Goal: Task Accomplishment & Management: Use online tool/utility

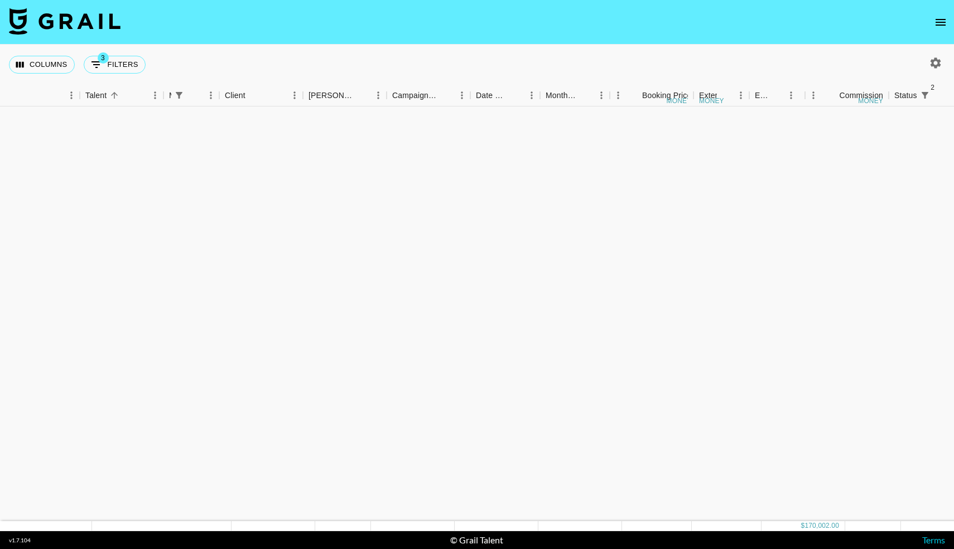
scroll to position [875, 152]
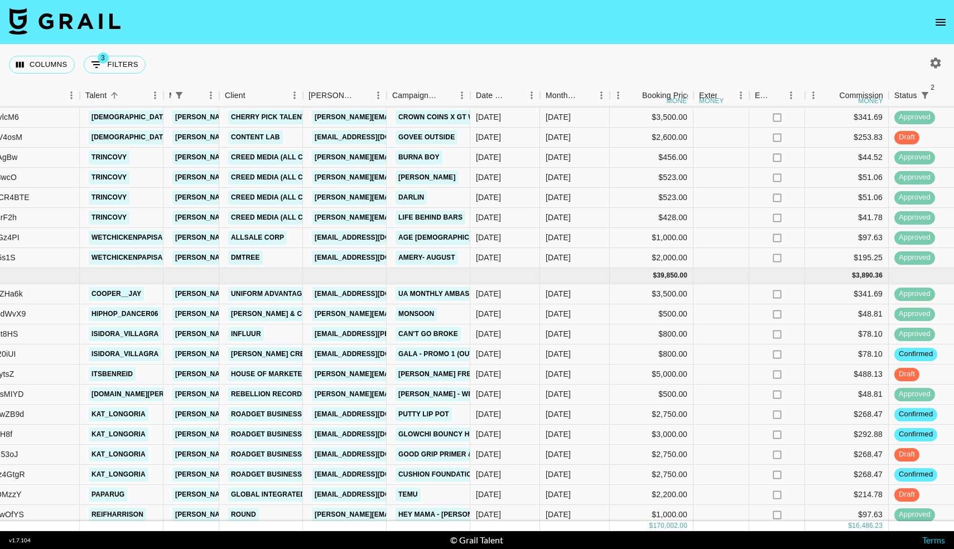
click at [945, 21] on icon "open drawer" at bounding box center [940, 22] width 13 height 13
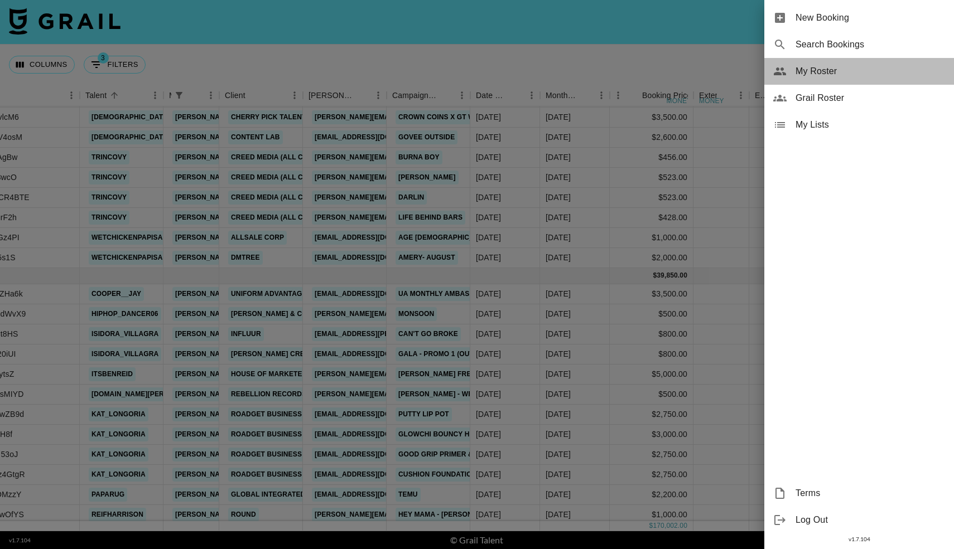
click at [787, 74] on div "My Roster" at bounding box center [859, 71] width 190 height 27
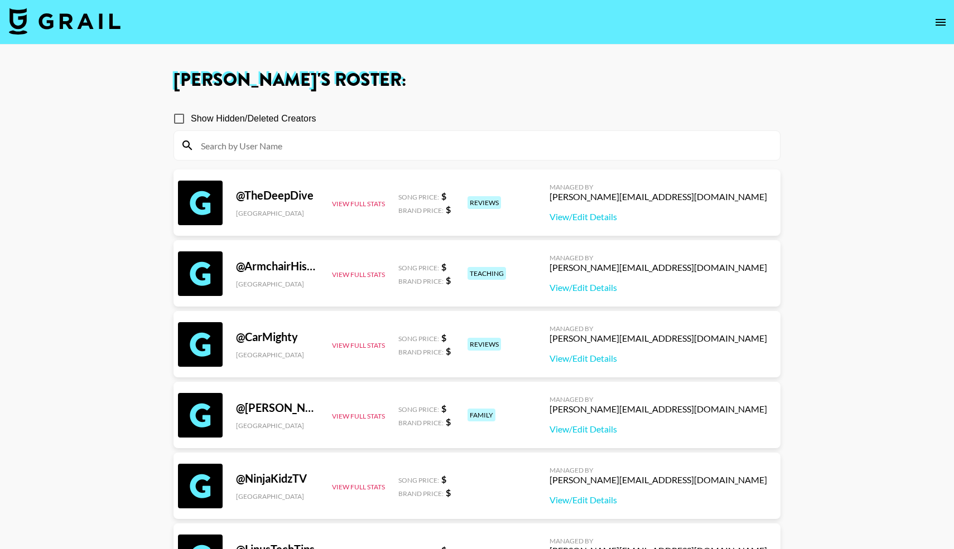
click at [392, 145] on input at bounding box center [483, 146] width 579 height 18
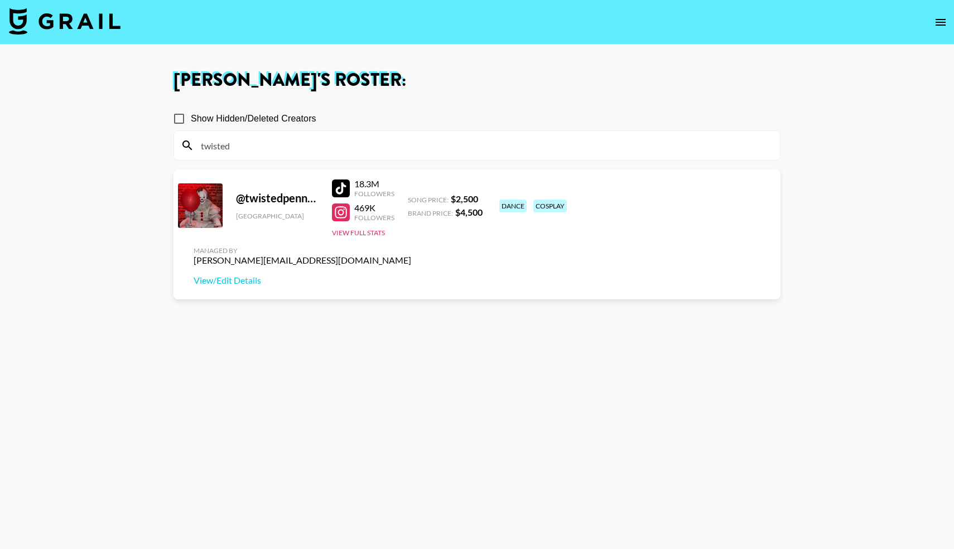
type input "twisted"
click at [344, 186] on div at bounding box center [341, 189] width 18 height 18
click at [80, 30] on img at bounding box center [65, 21] width 112 height 27
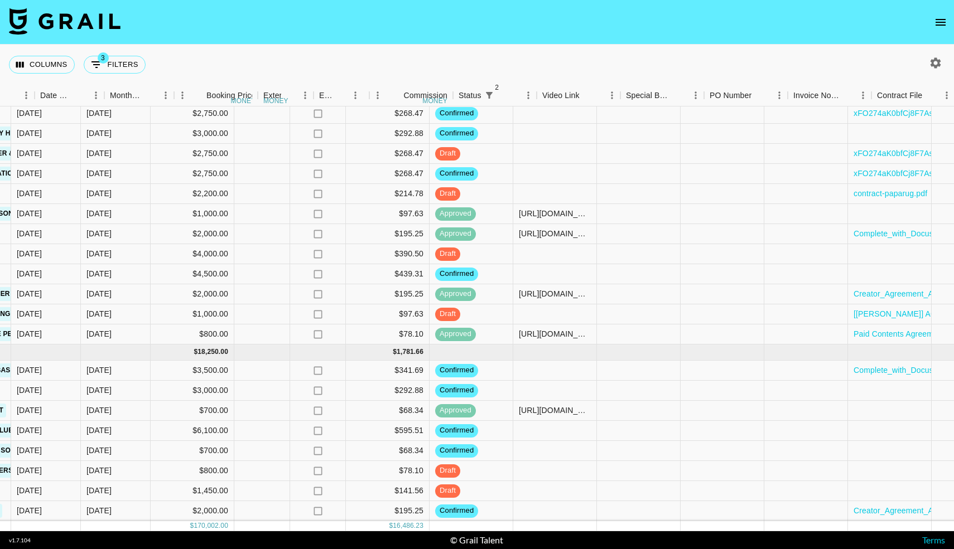
scroll to position [1176, 678]
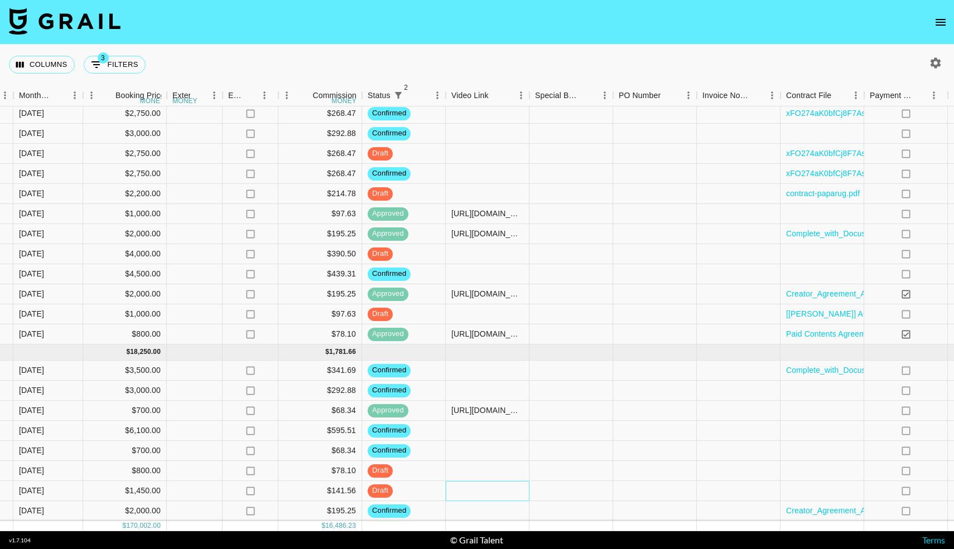
click at [479, 491] on div at bounding box center [488, 491] width 84 height 20
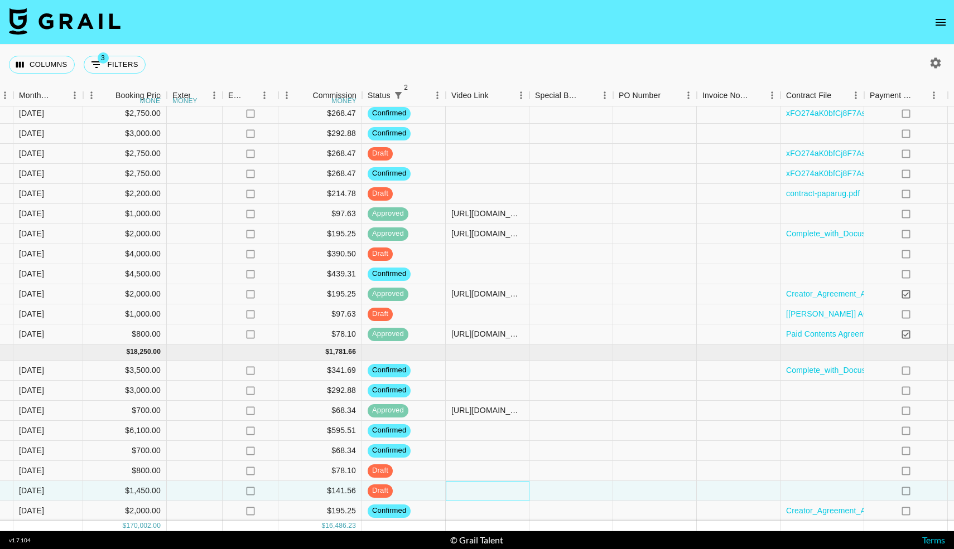
click at [479, 491] on div at bounding box center [488, 491] width 84 height 20
type input "[URL][DOMAIN_NAME]"
click at [546, 487] on div at bounding box center [571, 491] width 84 height 20
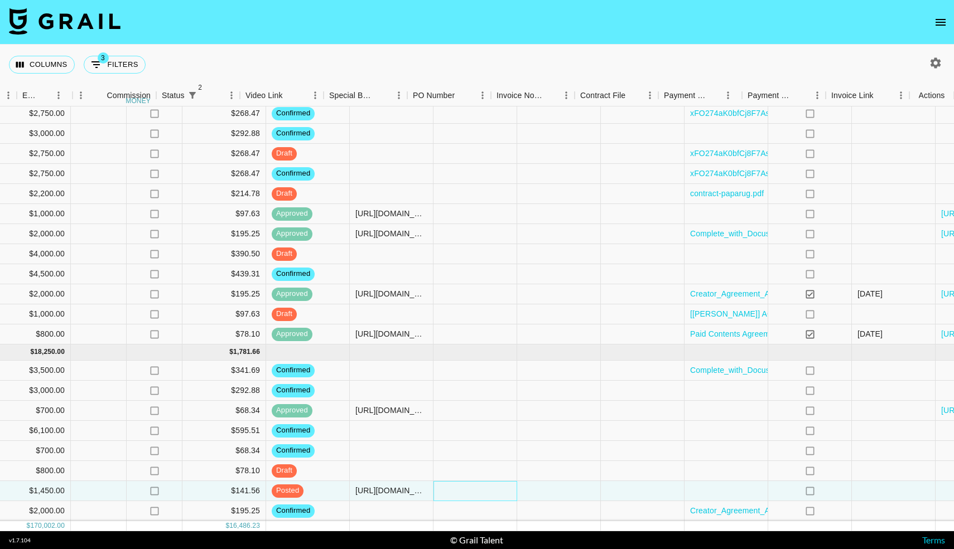
scroll to position [1176, 884]
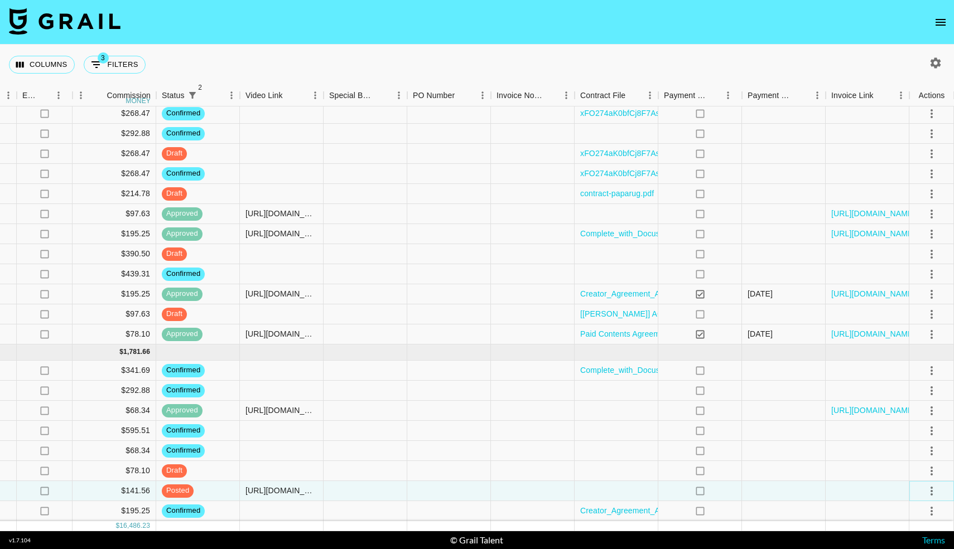
click at [934, 492] on icon "select merge strategy" at bounding box center [931, 491] width 13 height 13
click at [914, 465] on div "Approve" at bounding box center [907, 467] width 34 height 13
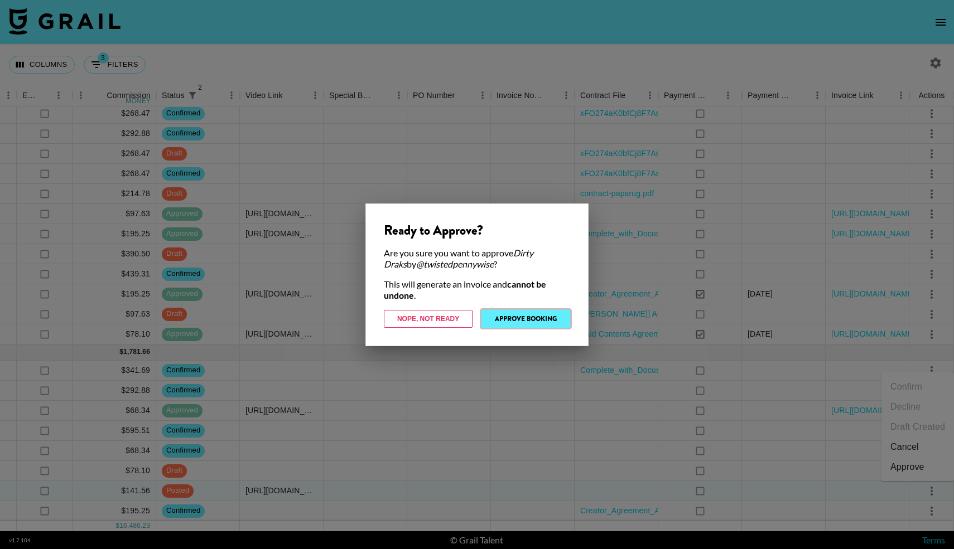
click at [538, 316] on button "Approve Booking" at bounding box center [525, 319] width 89 height 18
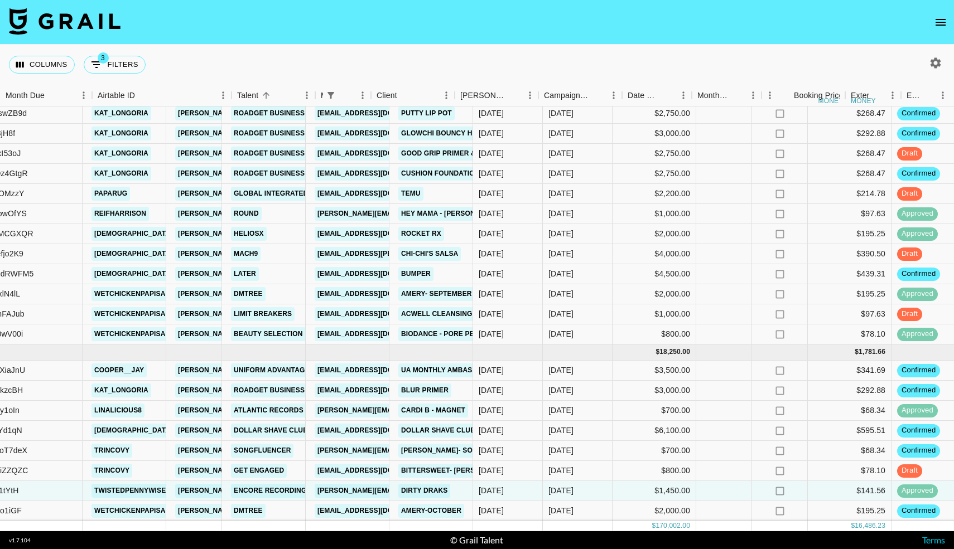
scroll to position [1176, 0]
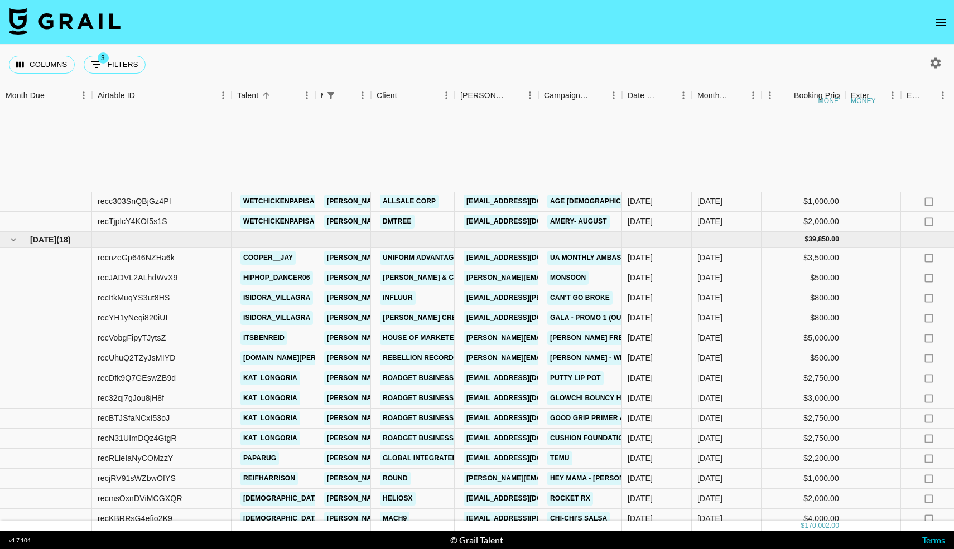
scroll to position [1176, 0]
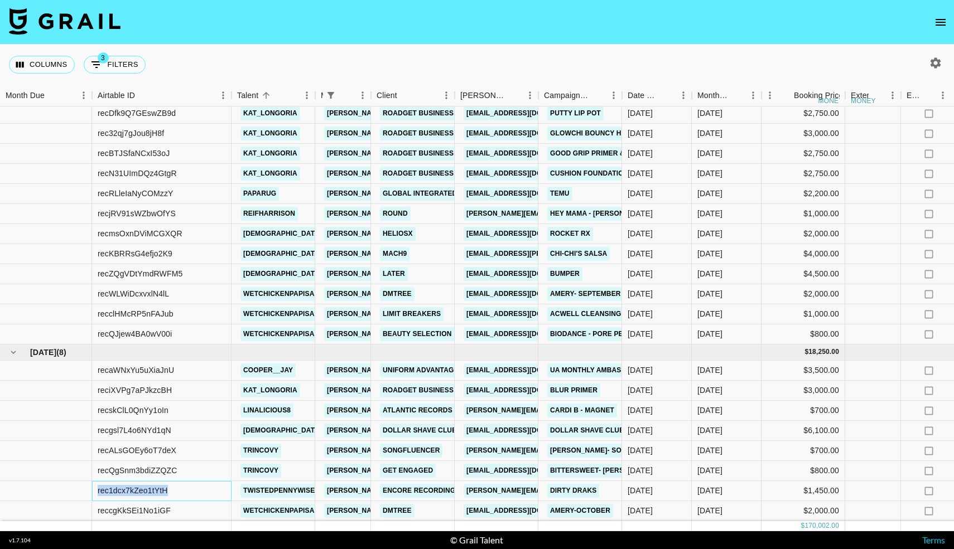
drag, startPoint x: 176, startPoint y: 491, endPoint x: 90, endPoint y: 489, distance: 86.5
click at [90, 489] on div "rec1dcx7kZeo1tYtH twistedpennywise laura_clark@grail-talent.com Encore recordin…" at bounding box center [919, 491] width 1838 height 20
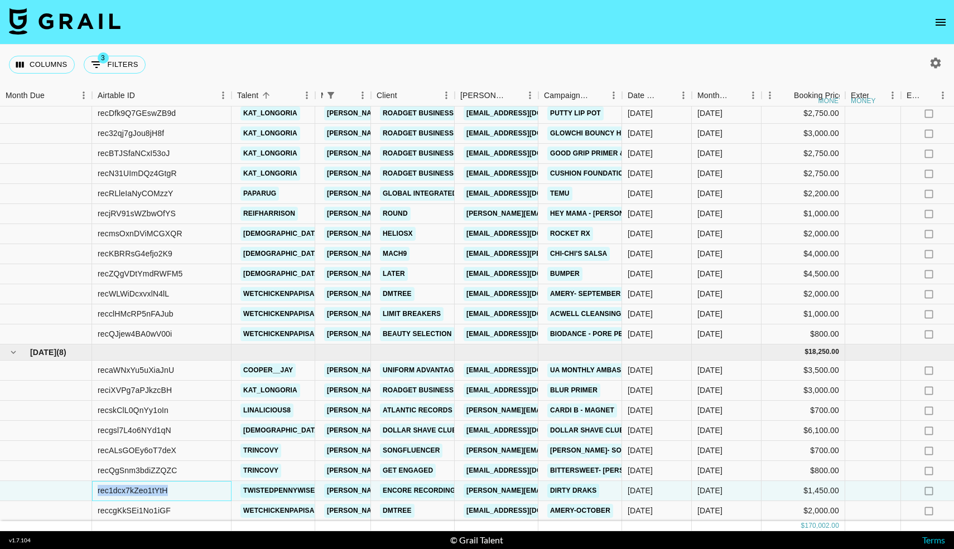
copy div "rec1dcx7kZeo1tYtH"
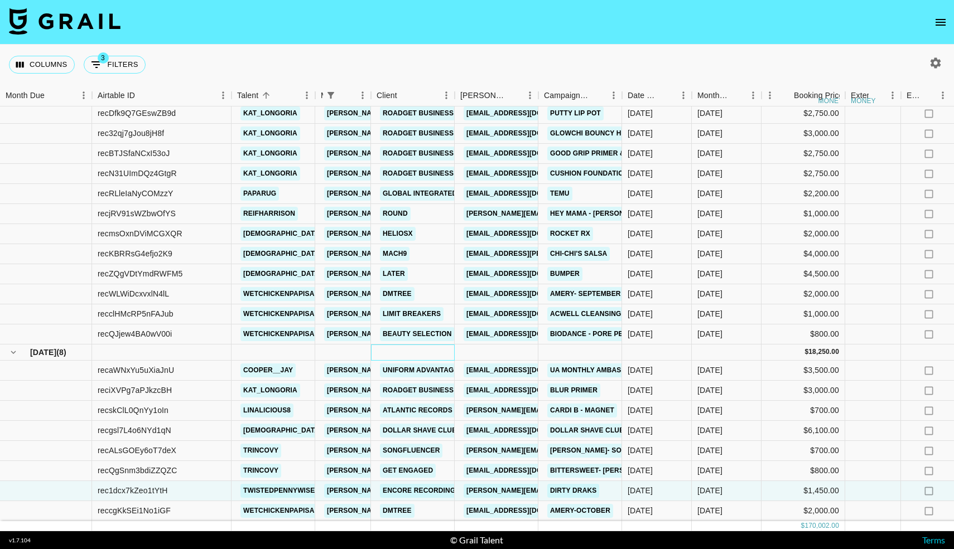
click at [402, 354] on div at bounding box center [413, 353] width 84 height 16
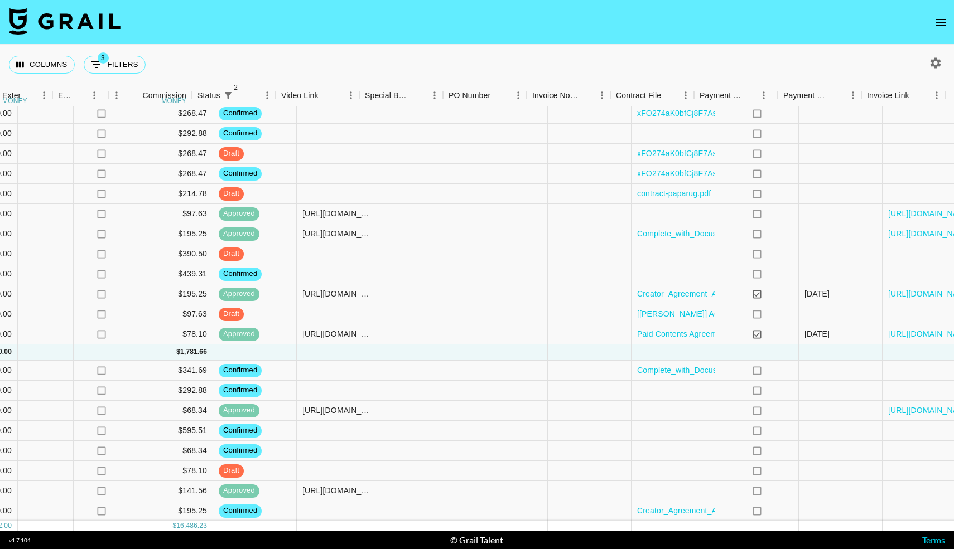
scroll to position [1176, 884]
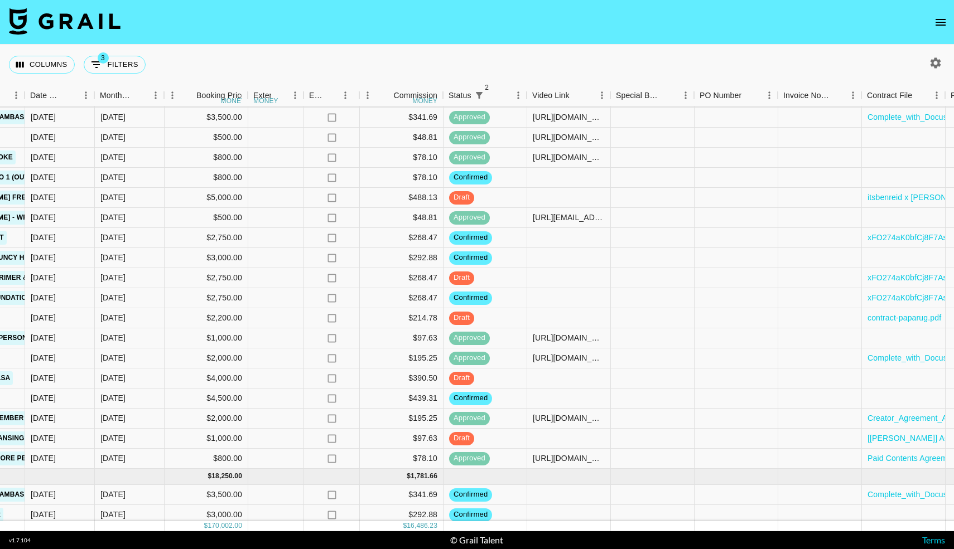
scroll to position [1051, 597]
click at [541, 278] on div at bounding box center [569, 278] width 84 height 20
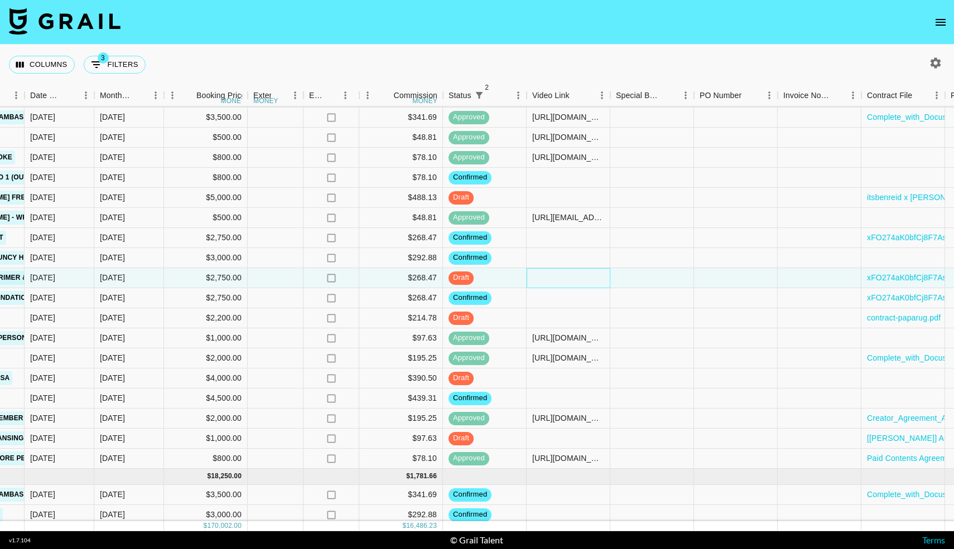
click at [541, 278] on div at bounding box center [569, 278] width 84 height 20
type input "https://www.tiktok.com/@kat_longoria/video/7558485169628351760?is_from_webapp=1…"
click at [643, 277] on div at bounding box center [652, 278] width 84 height 20
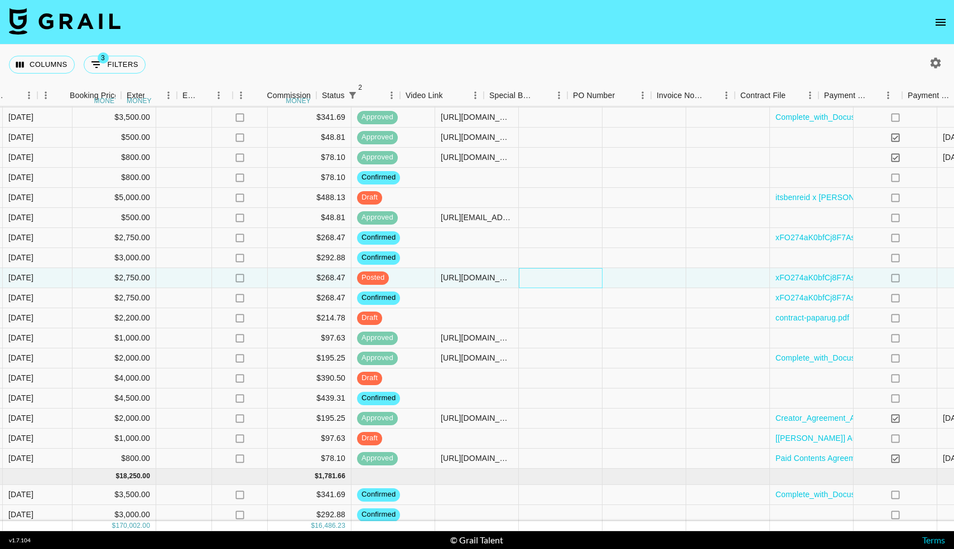
scroll to position [1051, 884]
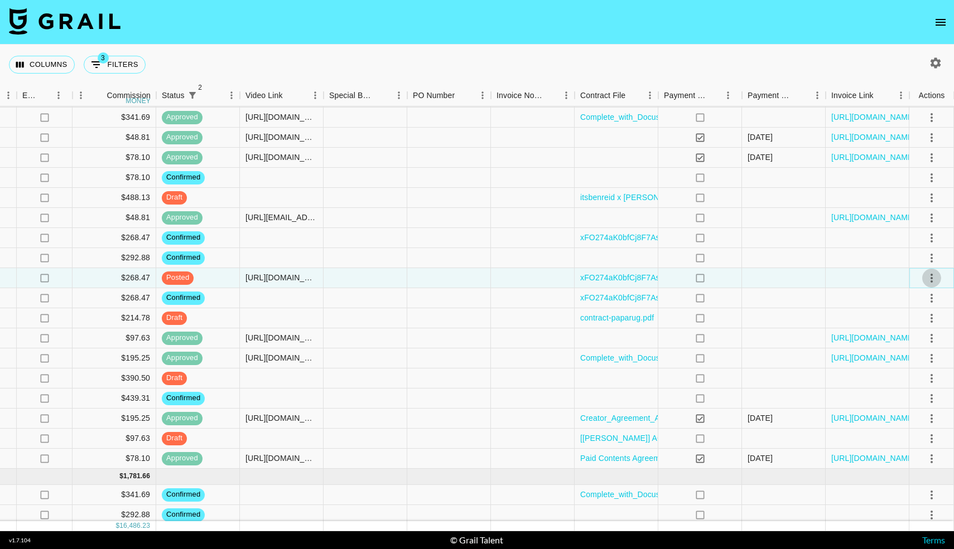
click at [936, 274] on icon "select merge strategy" at bounding box center [931, 278] width 13 height 13
click at [899, 376] on div "Approve" at bounding box center [907, 382] width 34 height 13
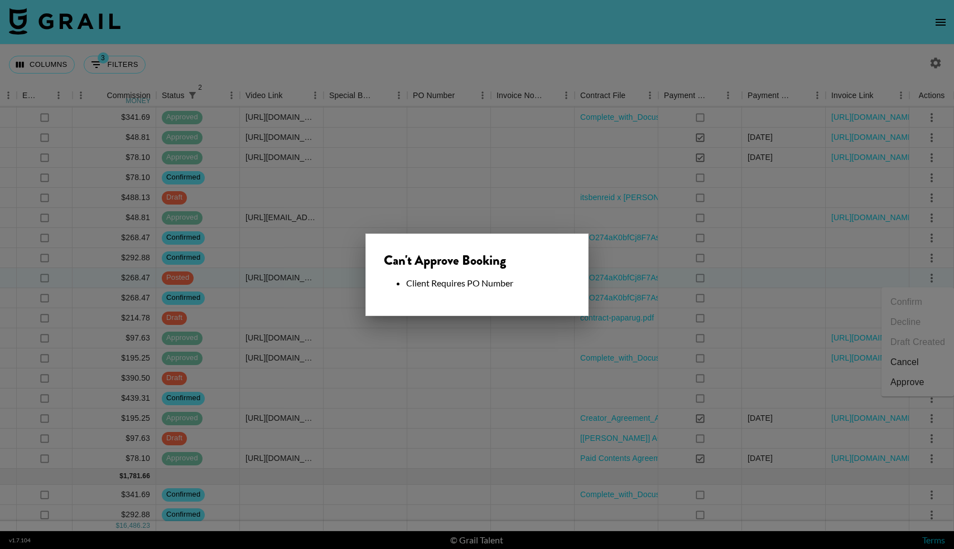
click at [592, 331] on div at bounding box center [477, 274] width 954 height 549
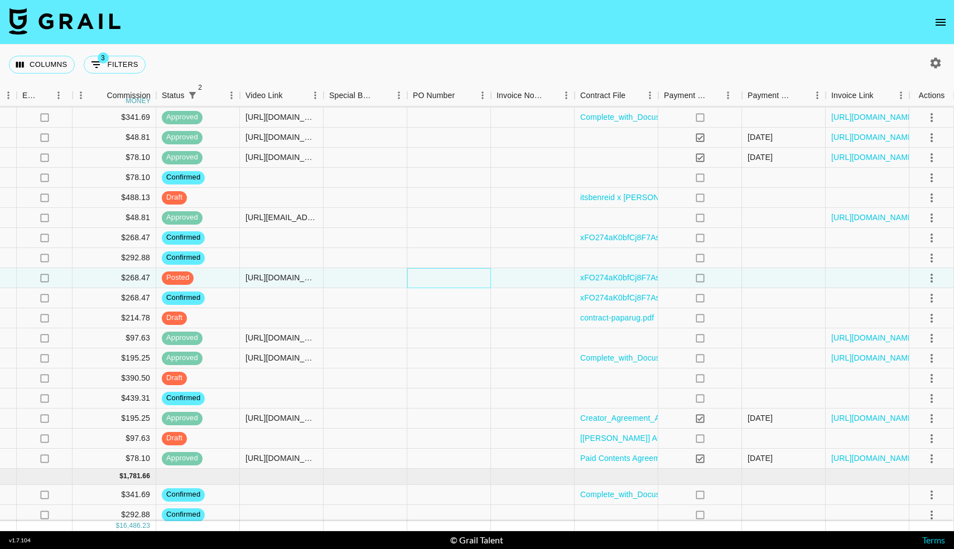
click at [429, 281] on div at bounding box center [449, 278] width 84 height 20
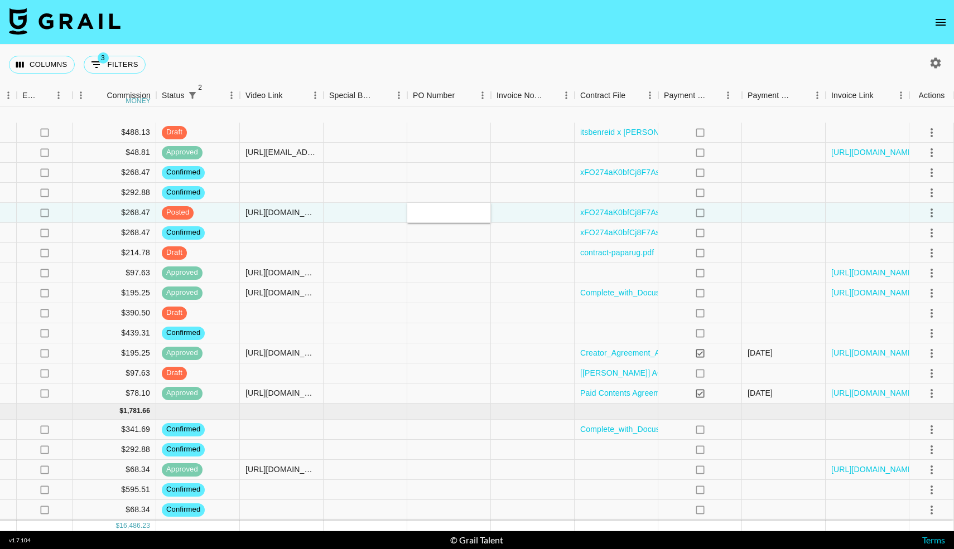
scroll to position [1176, 884]
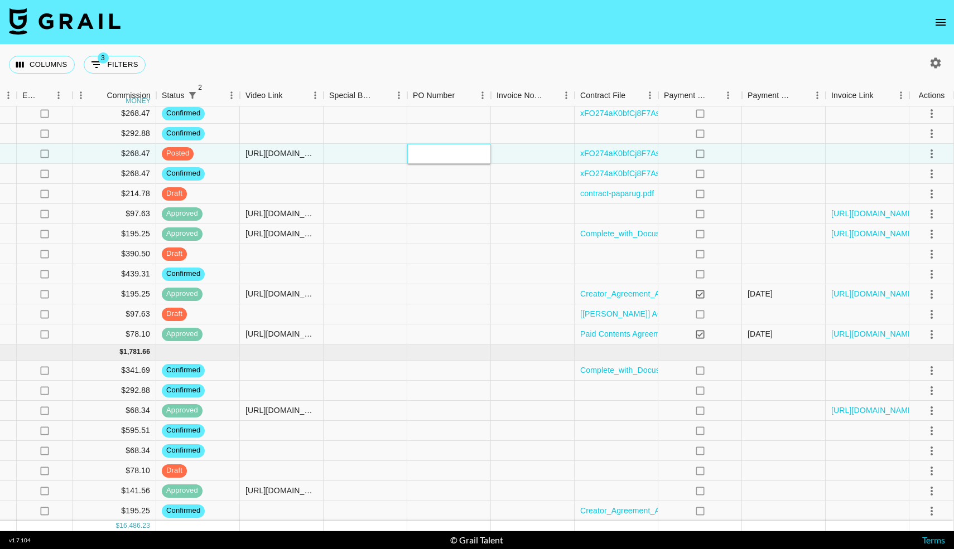
click at [431, 156] on input "text" at bounding box center [449, 153] width 82 height 9
type input "091502025"
click at [926, 156] on icon "select merge strategy" at bounding box center [931, 153] width 13 height 13
click at [902, 252] on div "Approve" at bounding box center [907, 258] width 34 height 13
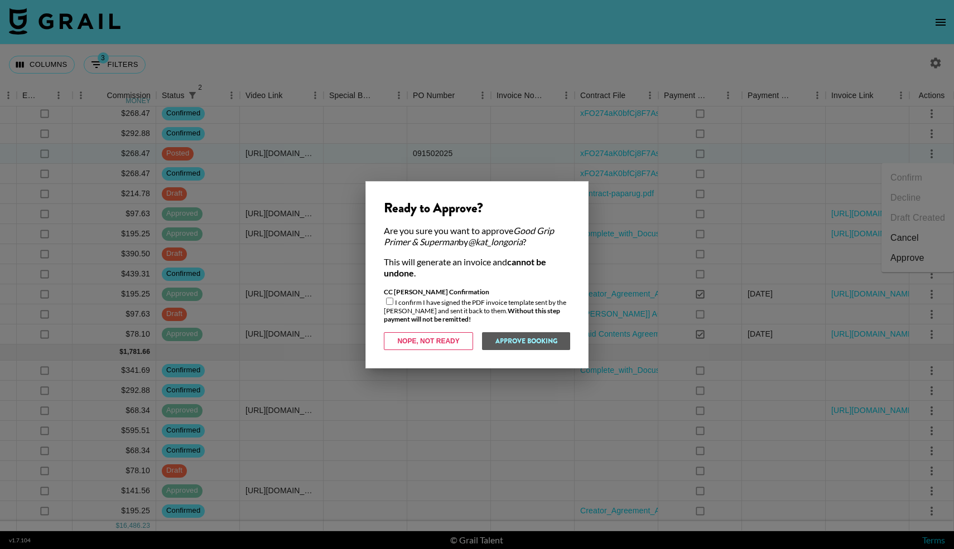
click at [389, 300] on input "checkbox" at bounding box center [389, 301] width 7 height 7
checkbox input "true"
click at [512, 342] on button "Approve Booking" at bounding box center [525, 341] width 89 height 18
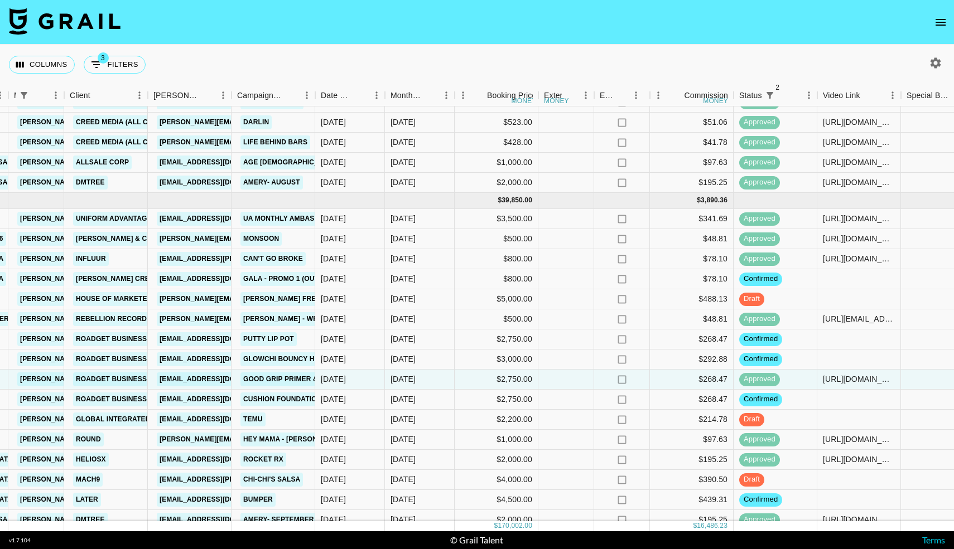
scroll to position [950, 302]
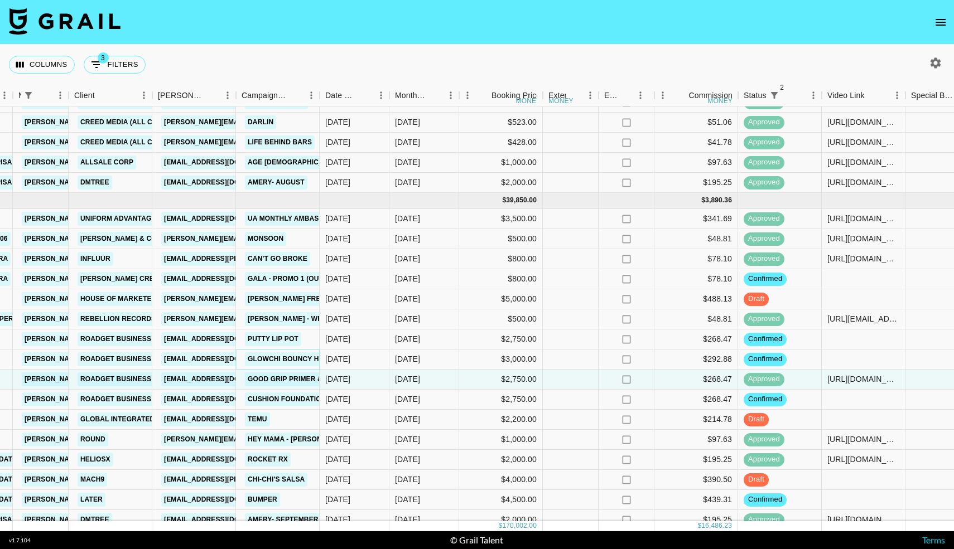
click at [306, 358] on link "Glowchi bouncy highlighter" at bounding box center [304, 360] width 119 height 14
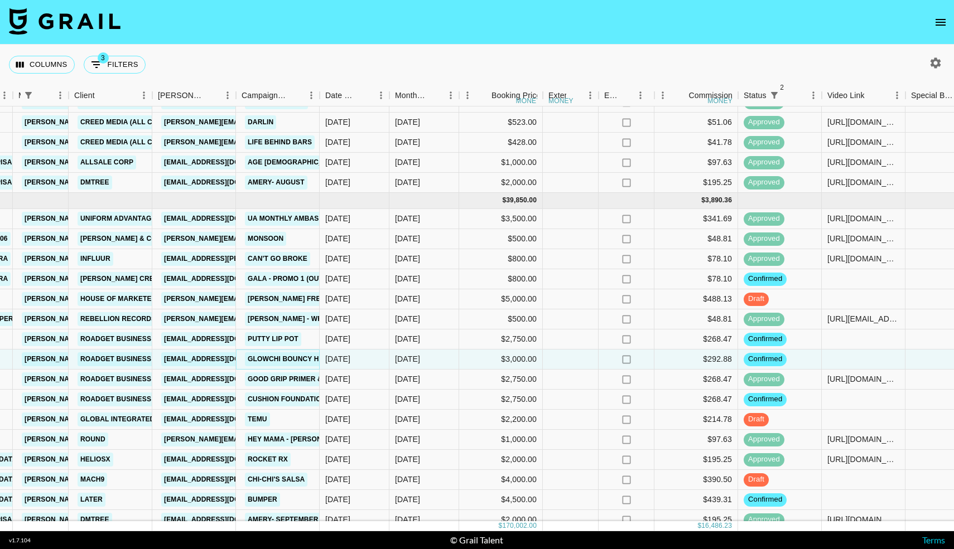
click at [293, 356] on link "Glowchi bouncy highlighter" at bounding box center [304, 360] width 119 height 14
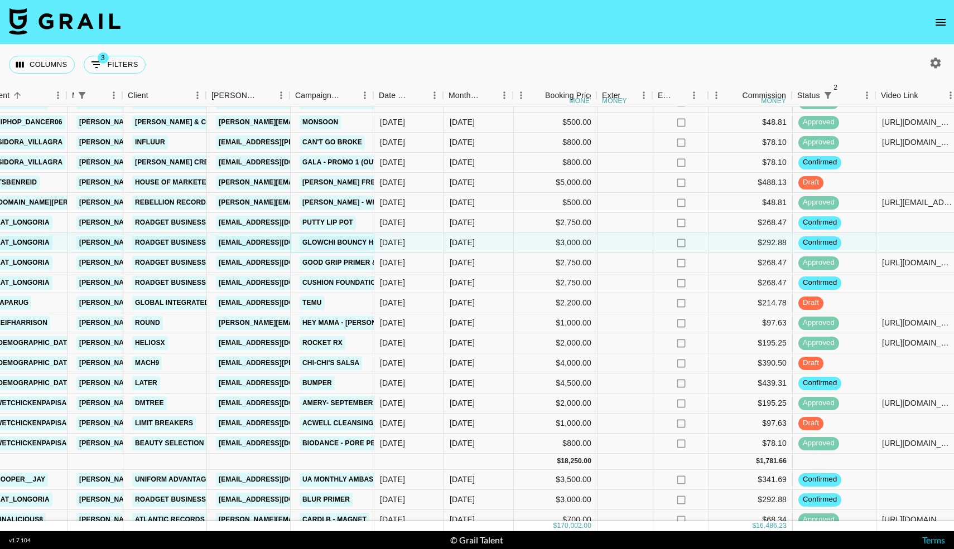
scroll to position [1066, 249]
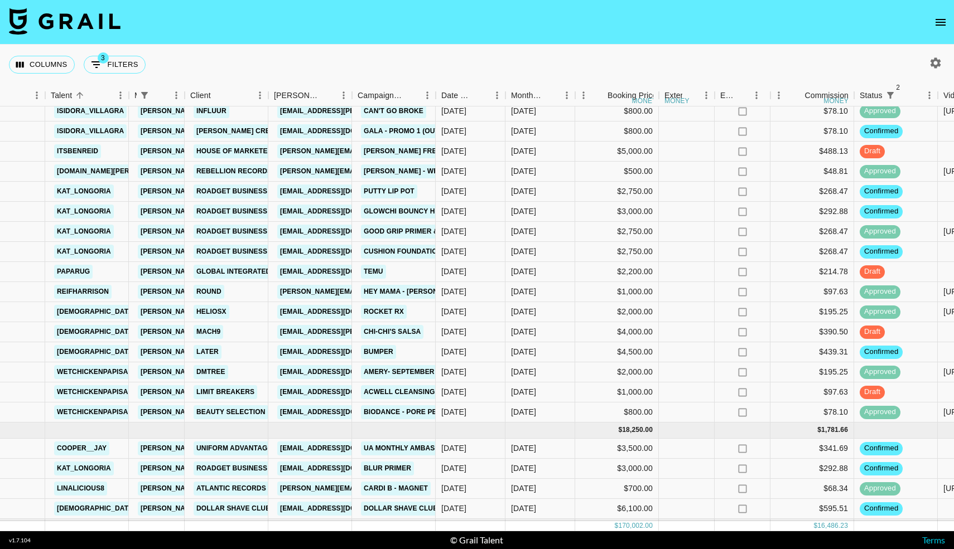
scroll to position [1098, 186]
click at [565, 386] on div "Sep '25" at bounding box center [540, 392] width 70 height 20
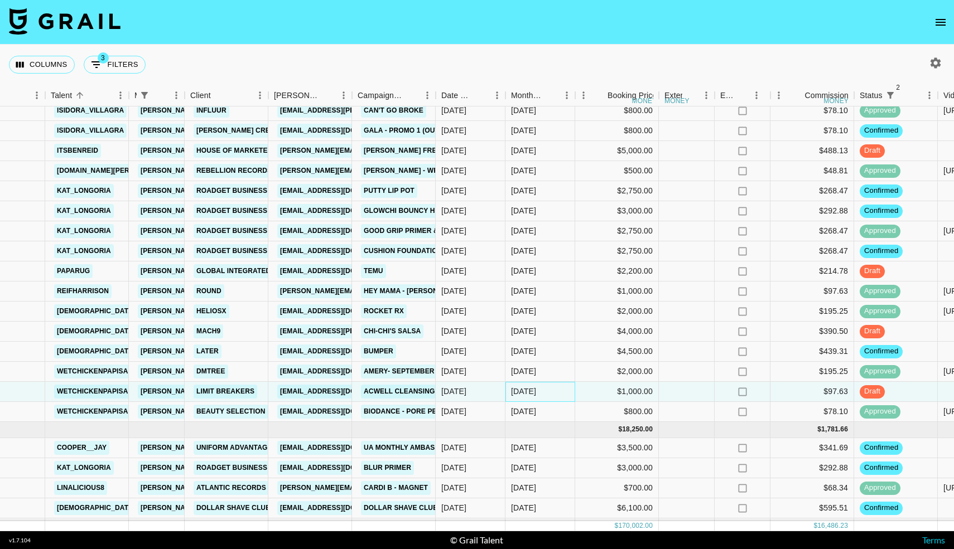
click at [562, 387] on div "Sep '25" at bounding box center [540, 392] width 70 height 20
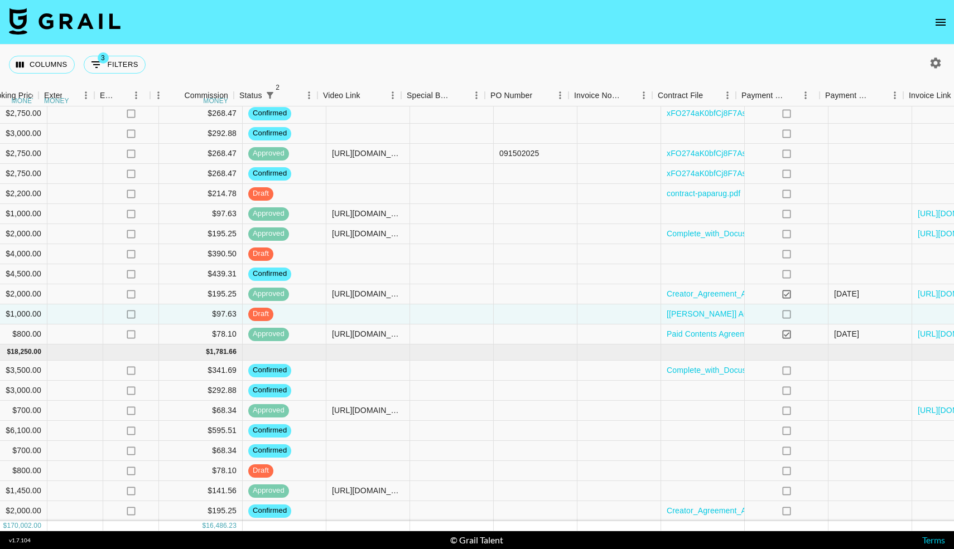
scroll to position [1176, 807]
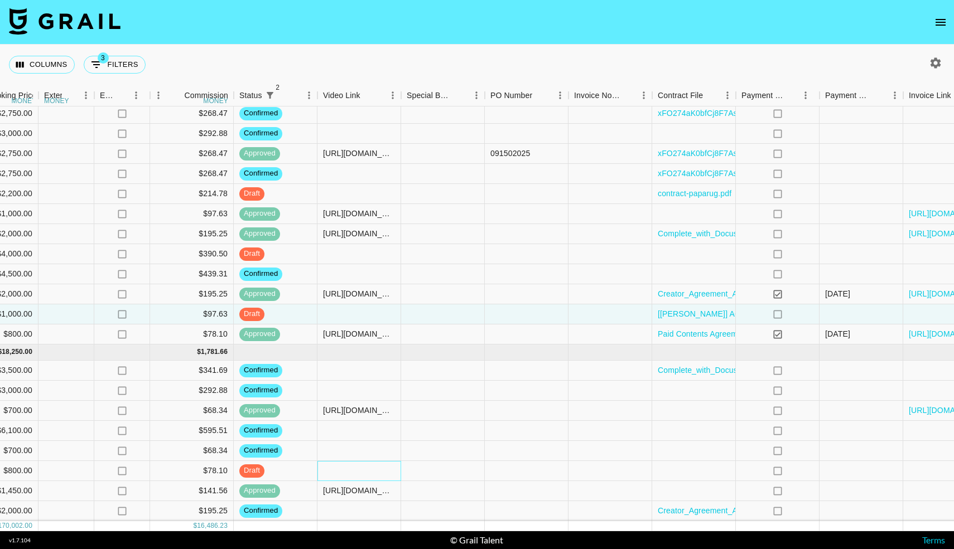
click at [343, 476] on div at bounding box center [359, 471] width 84 height 20
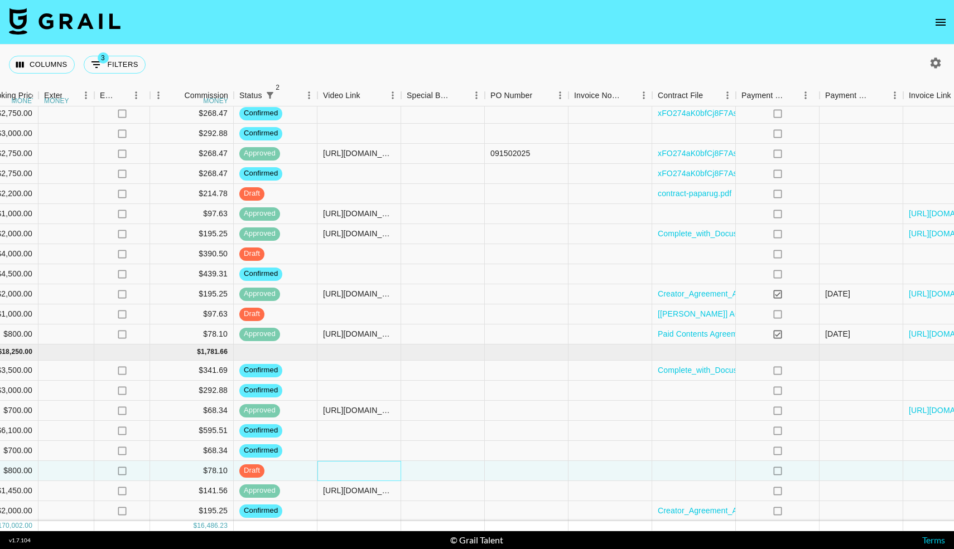
click at [343, 476] on div at bounding box center [359, 471] width 84 height 20
type input "https://www.tiktok.com/@trincovy/video/7558494991828389175?_r=1&_t=ZT-90LzEdwmc…"
click at [471, 472] on div at bounding box center [443, 471] width 84 height 20
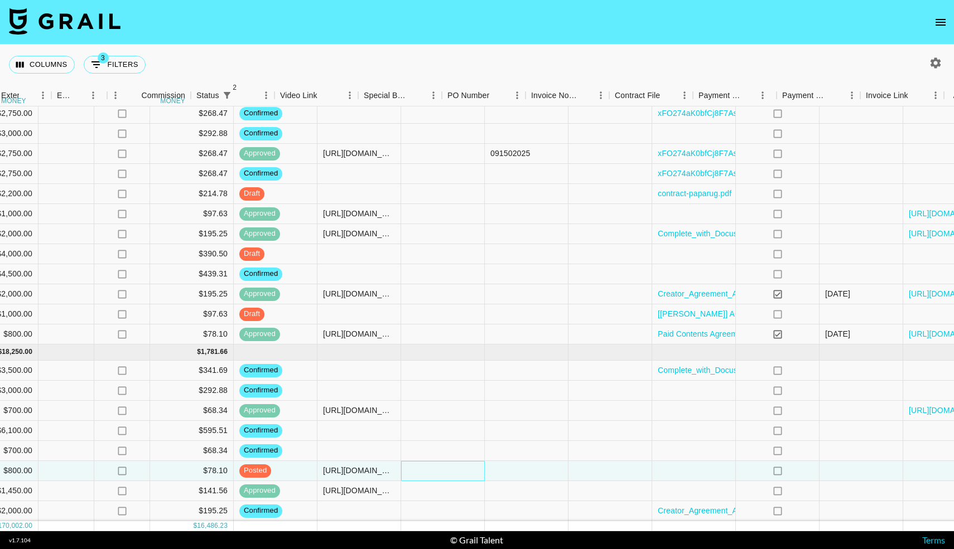
scroll to position [1176, 884]
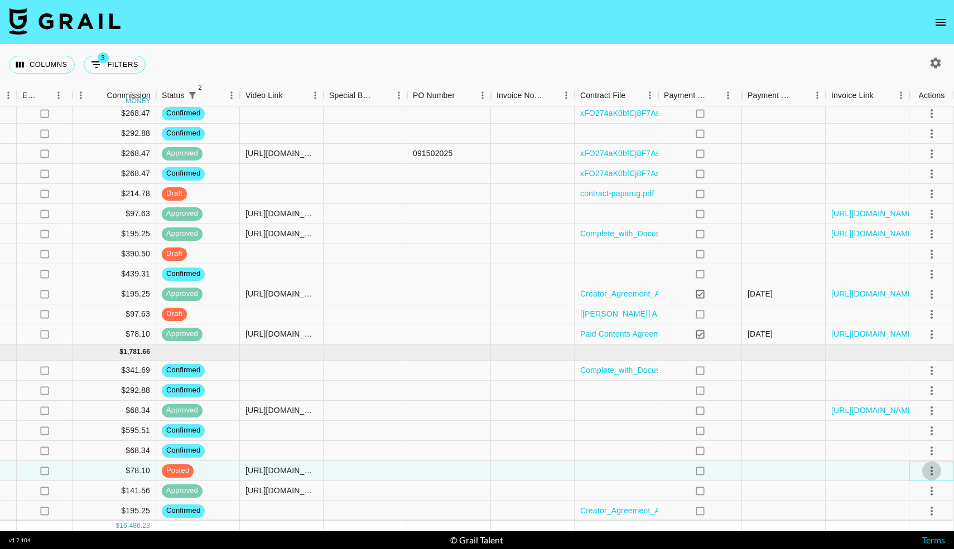
click at [930, 468] on icon "select merge strategy" at bounding box center [931, 471] width 2 height 9
click at [914, 441] on div "Approve" at bounding box center [907, 447] width 34 height 13
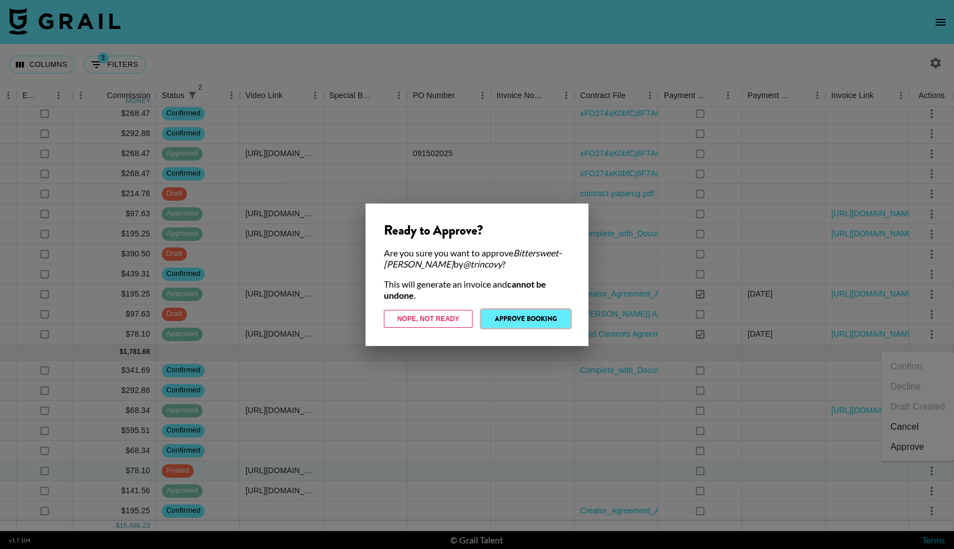
click at [524, 321] on button "Approve Booking" at bounding box center [525, 319] width 89 height 18
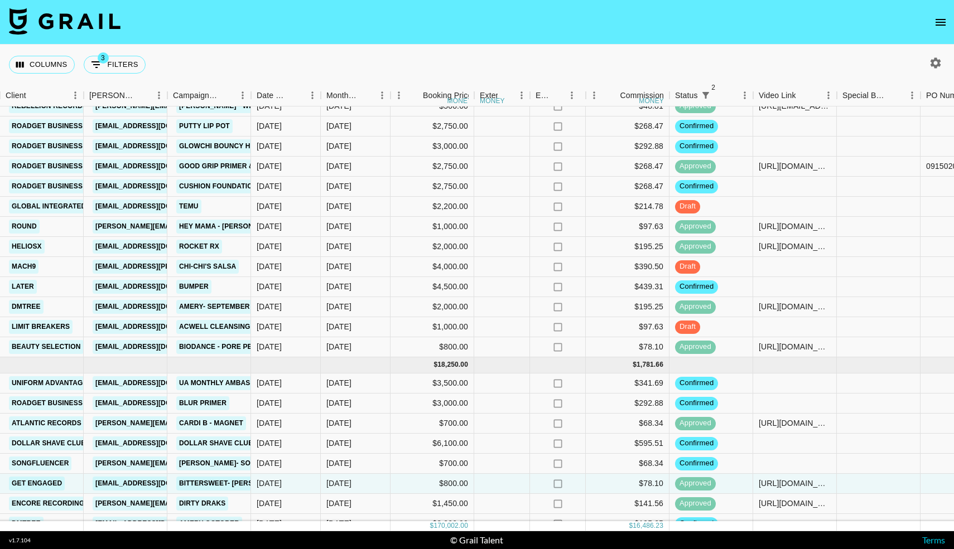
scroll to position [1162, 371]
